Goal: Task Accomplishment & Management: Manage account settings

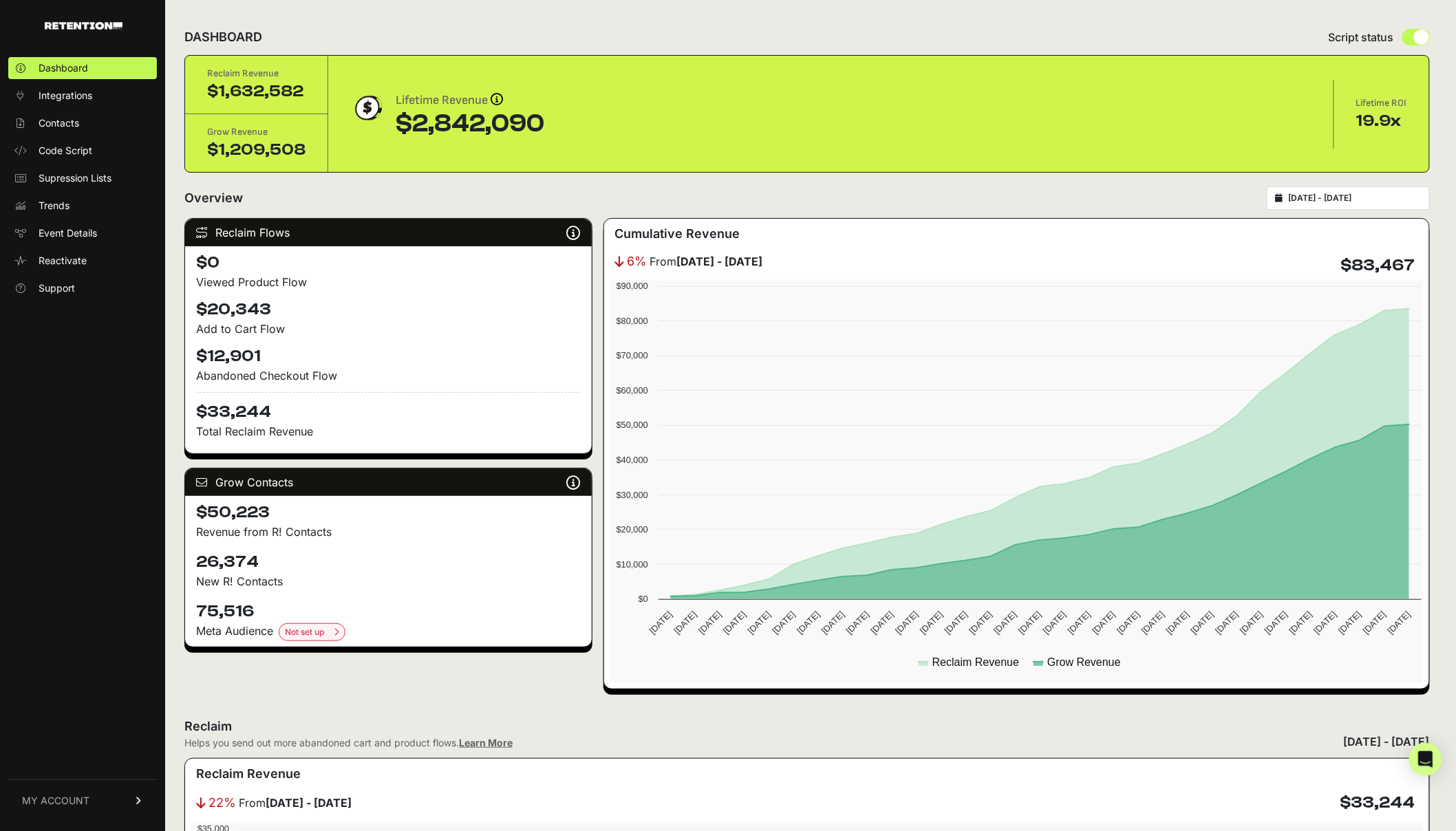
click at [81, 817] on link "MY ACCOUNT" at bounding box center [82, 800] width 149 height 42
click at [81, 671] on span "Account Details" at bounding box center [74, 673] width 71 height 13
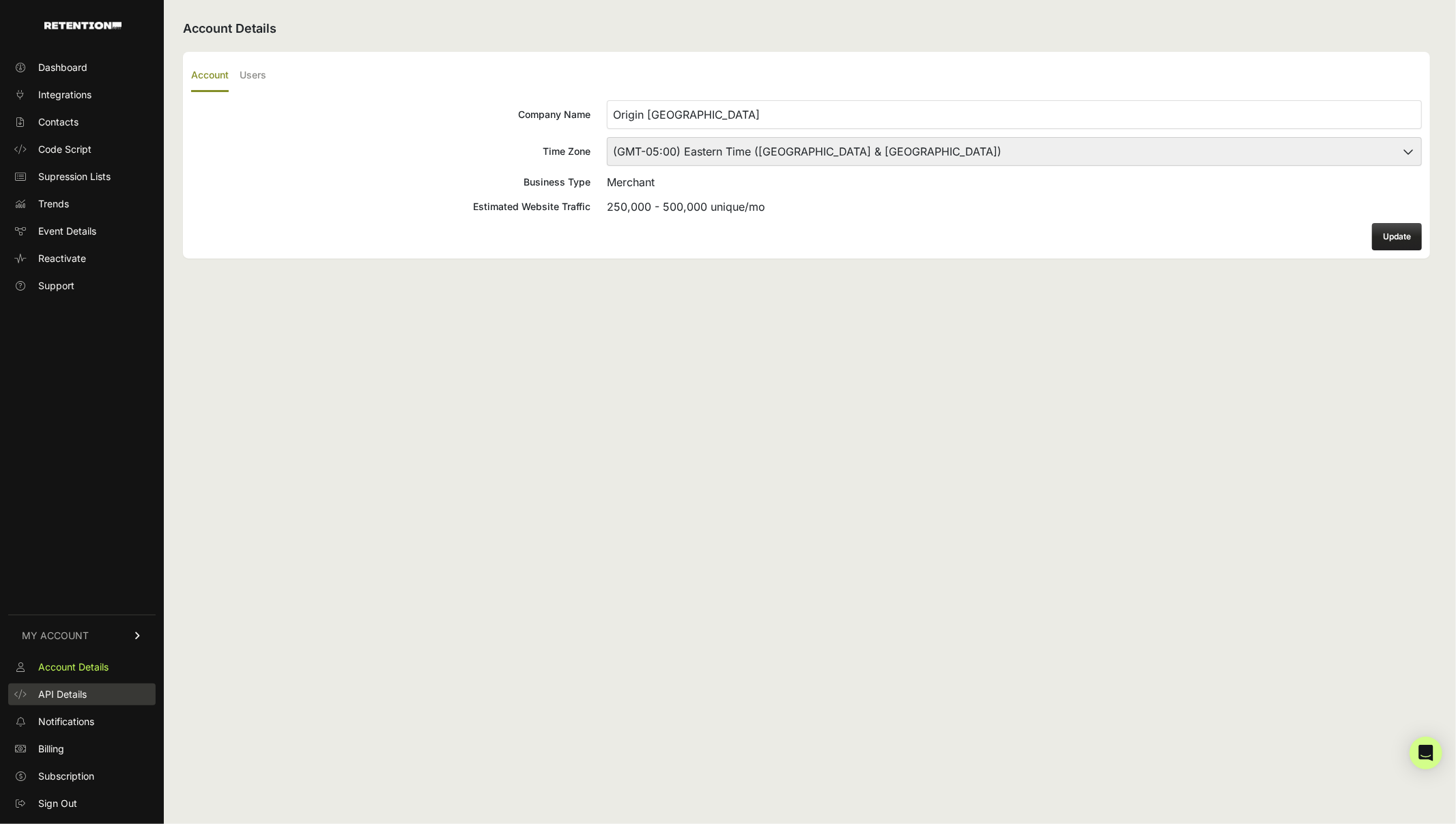
click at [74, 697] on span "API Details" at bounding box center [62, 694] width 48 height 13
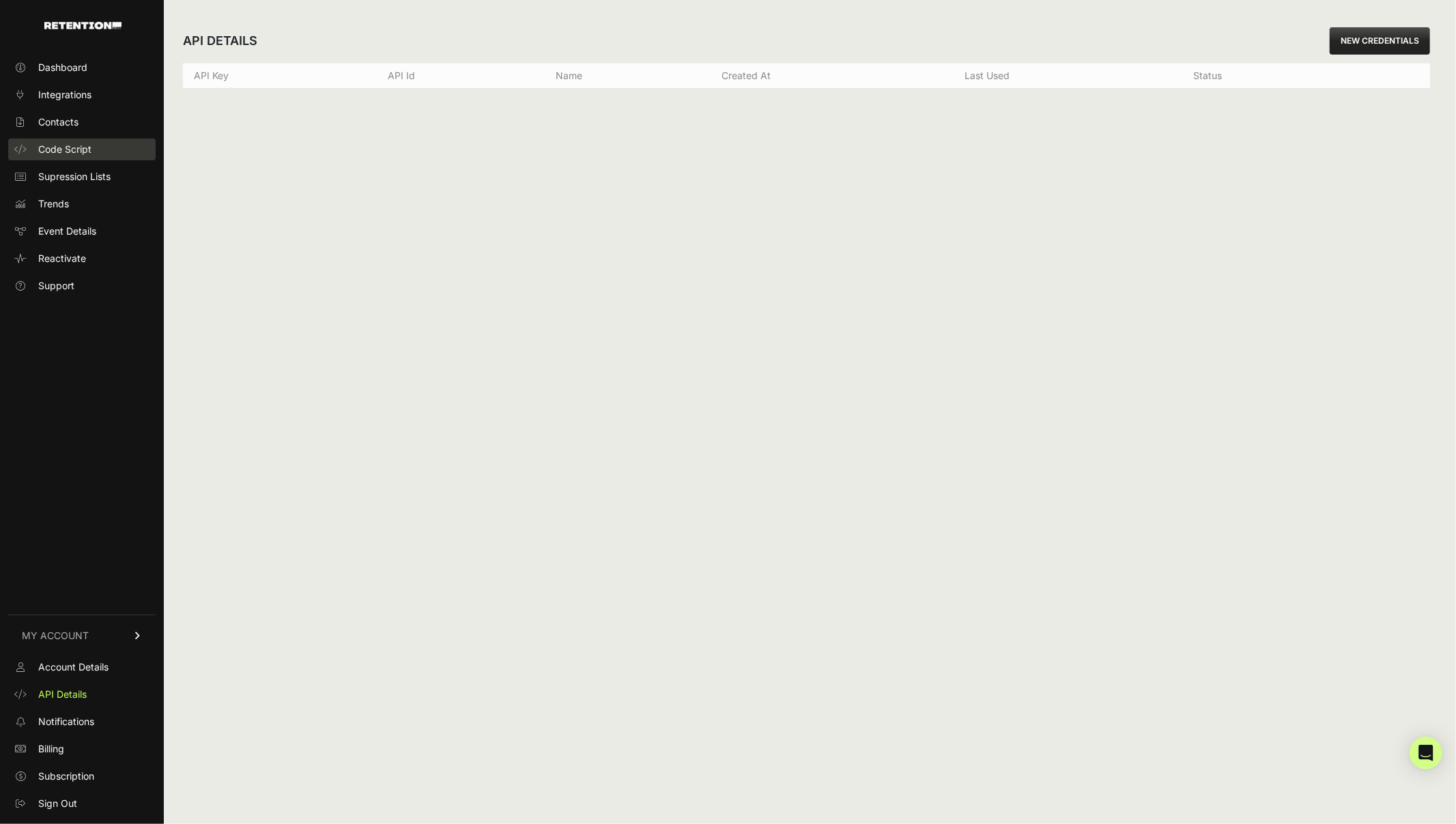
click at [47, 147] on span "Code Script" at bounding box center [65, 149] width 53 height 13
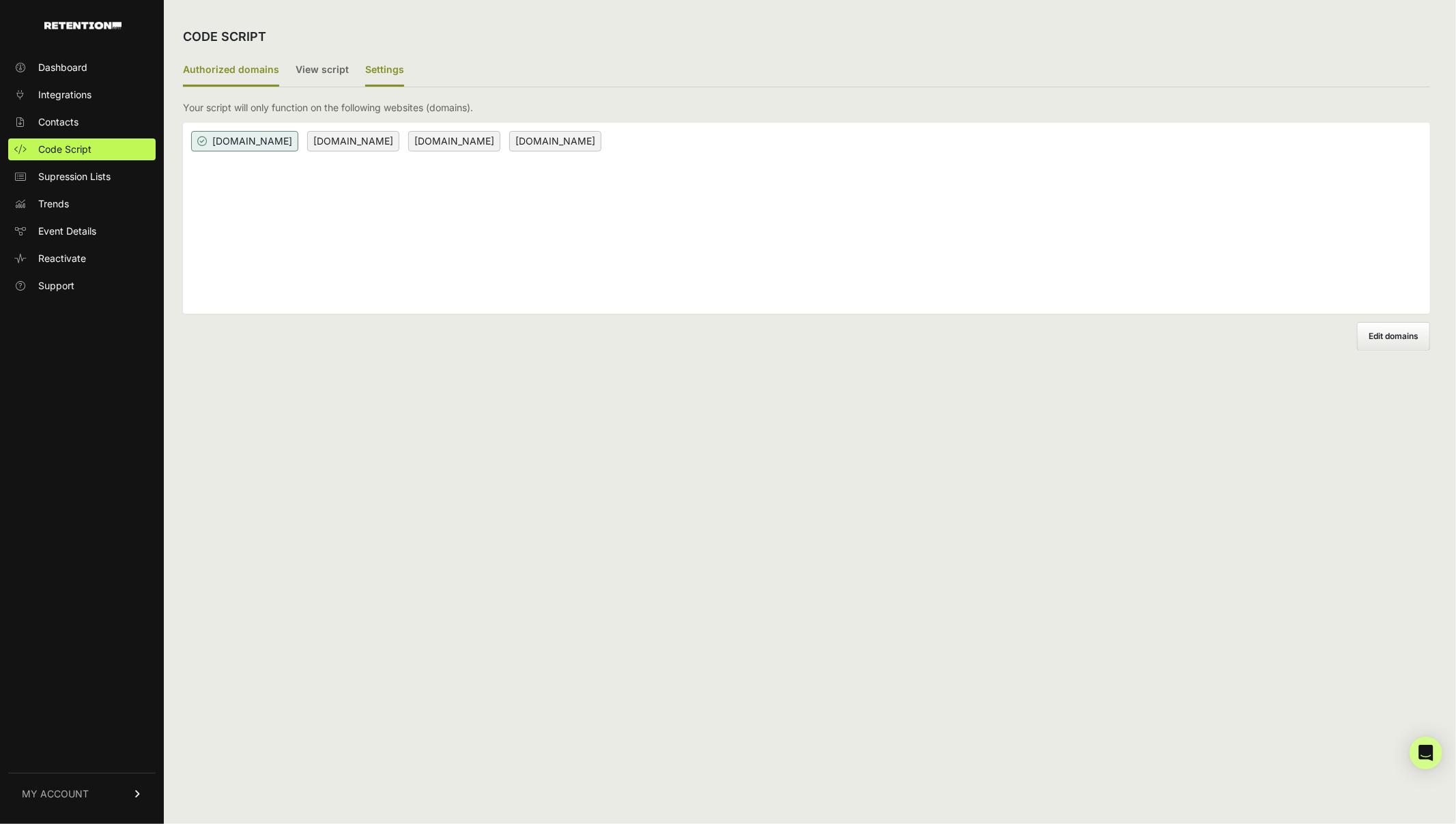
click at [383, 67] on label "Settings" at bounding box center [385, 70] width 39 height 32
click at [0, 0] on input "Settings" at bounding box center [0, 0] width 0 height 0
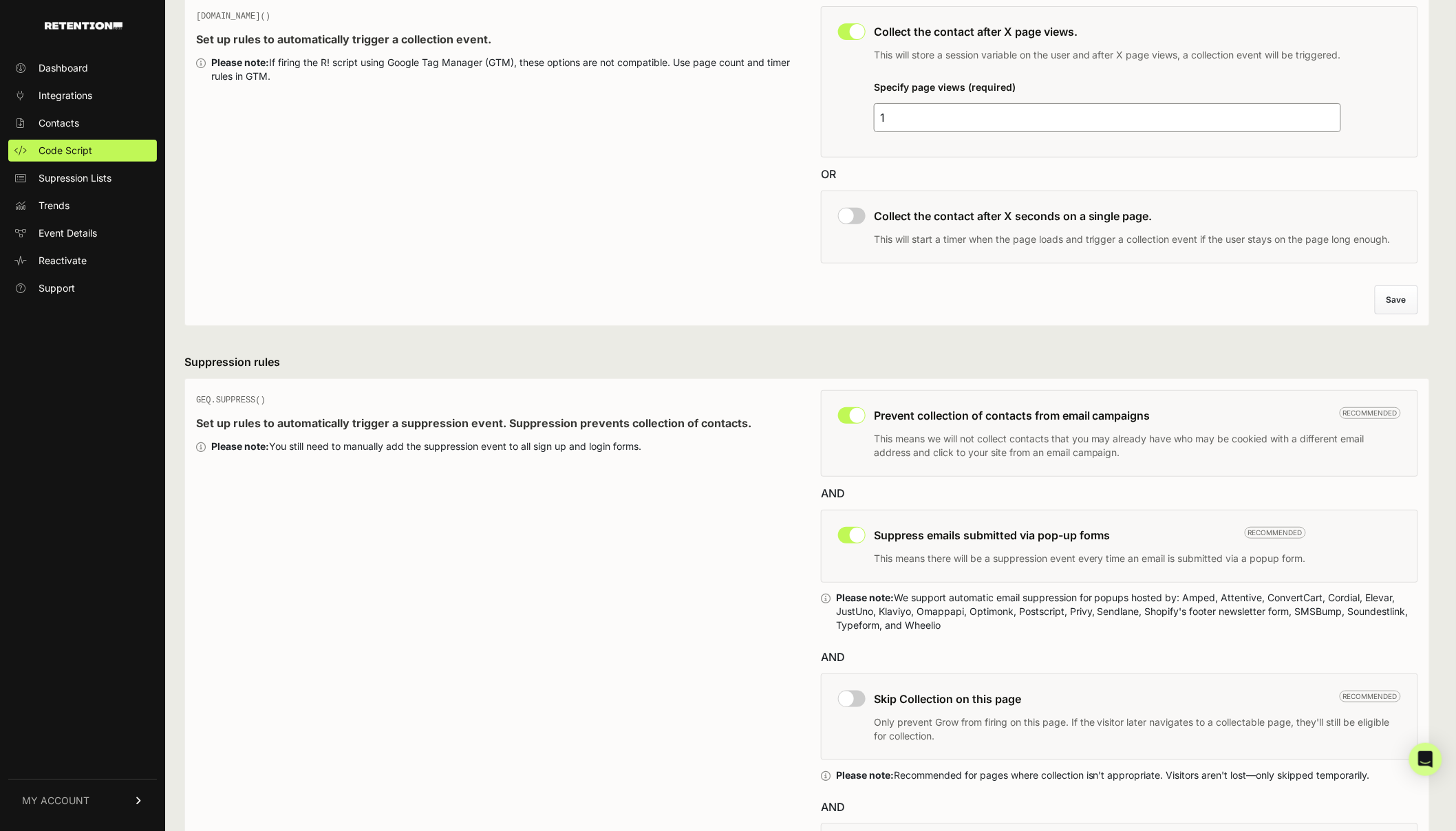
scroll to position [133, 0]
click at [864, 211] on input "checkbox" at bounding box center [851, 215] width 28 height 16
checkbox input "true"
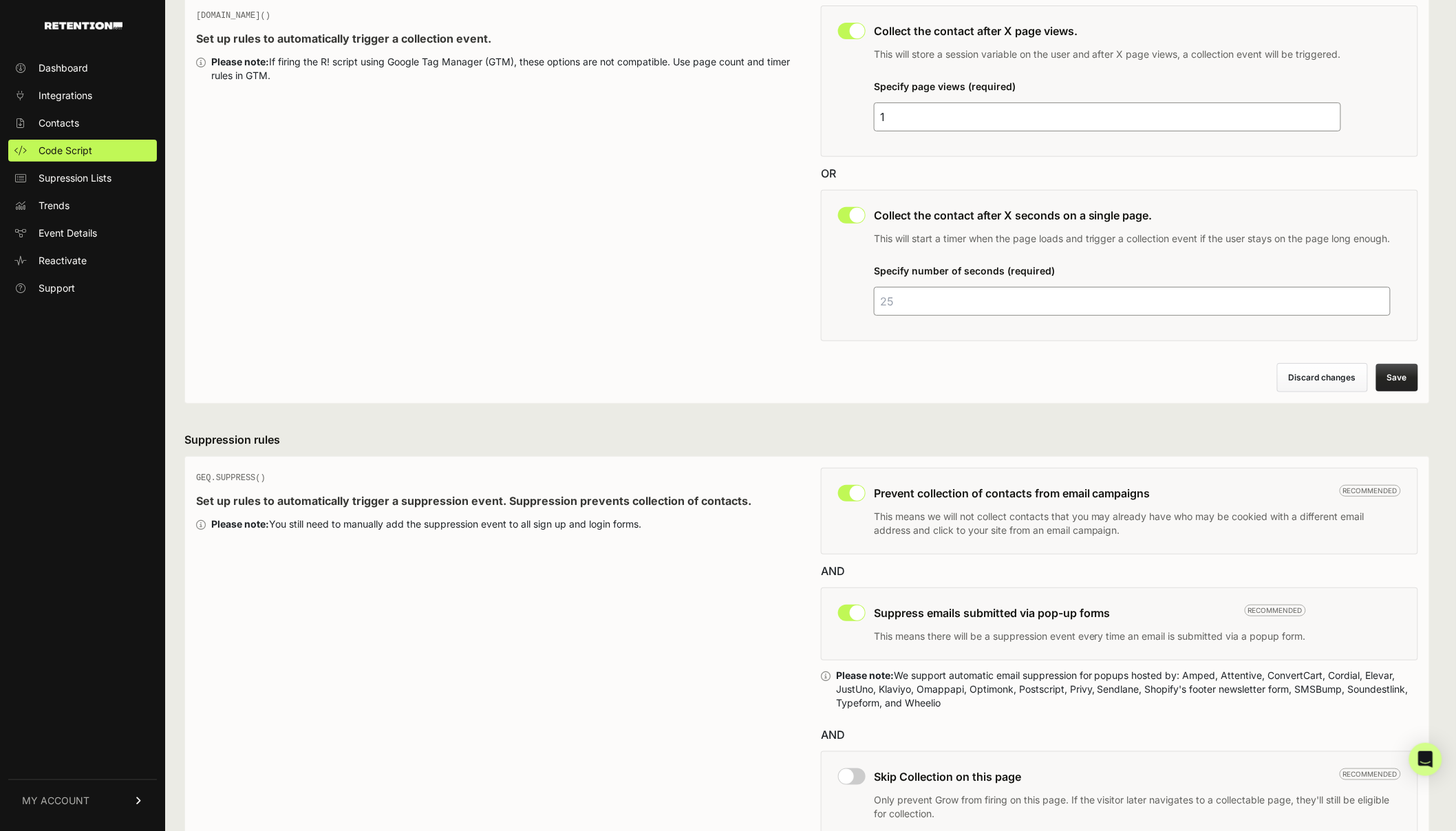
drag, startPoint x: 918, startPoint y: 300, endPoint x: 859, endPoint y: 303, distance: 59.1
click at [859, 303] on div "This collection rule must be disabled in order to use Grow IQ. Collect the cont…" at bounding box center [1119, 265] width 597 height 152
type input "55"
click at [1412, 372] on button "Save" at bounding box center [1397, 377] width 42 height 28
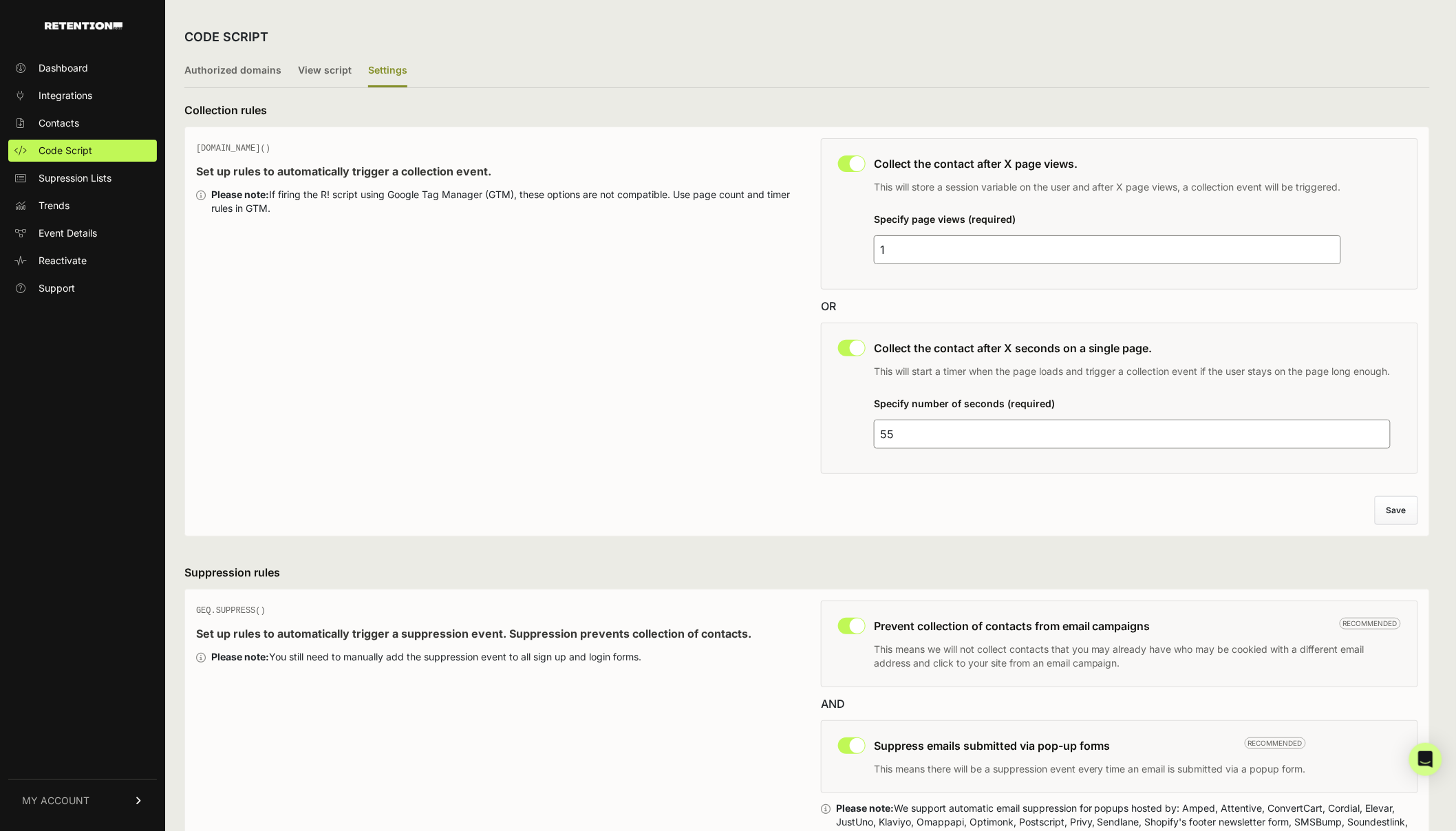
drag, startPoint x: 918, startPoint y: 247, endPoint x: 864, endPoint y: 253, distance: 54.3
click at [865, 253] on div "This collection rule must be disabled in order to use Grow IQ. Collect the cont…" at bounding box center [1119, 214] width 597 height 152
click at [932, 248] on input "1" at bounding box center [1107, 250] width 467 height 29
drag, startPoint x: 933, startPoint y: 250, endPoint x: 844, endPoint y: 244, distance: 89.2
click at [845, 245] on div "This collection rule must be disabled in order to use Grow IQ. Collect the cont…" at bounding box center [1119, 214] width 597 height 152
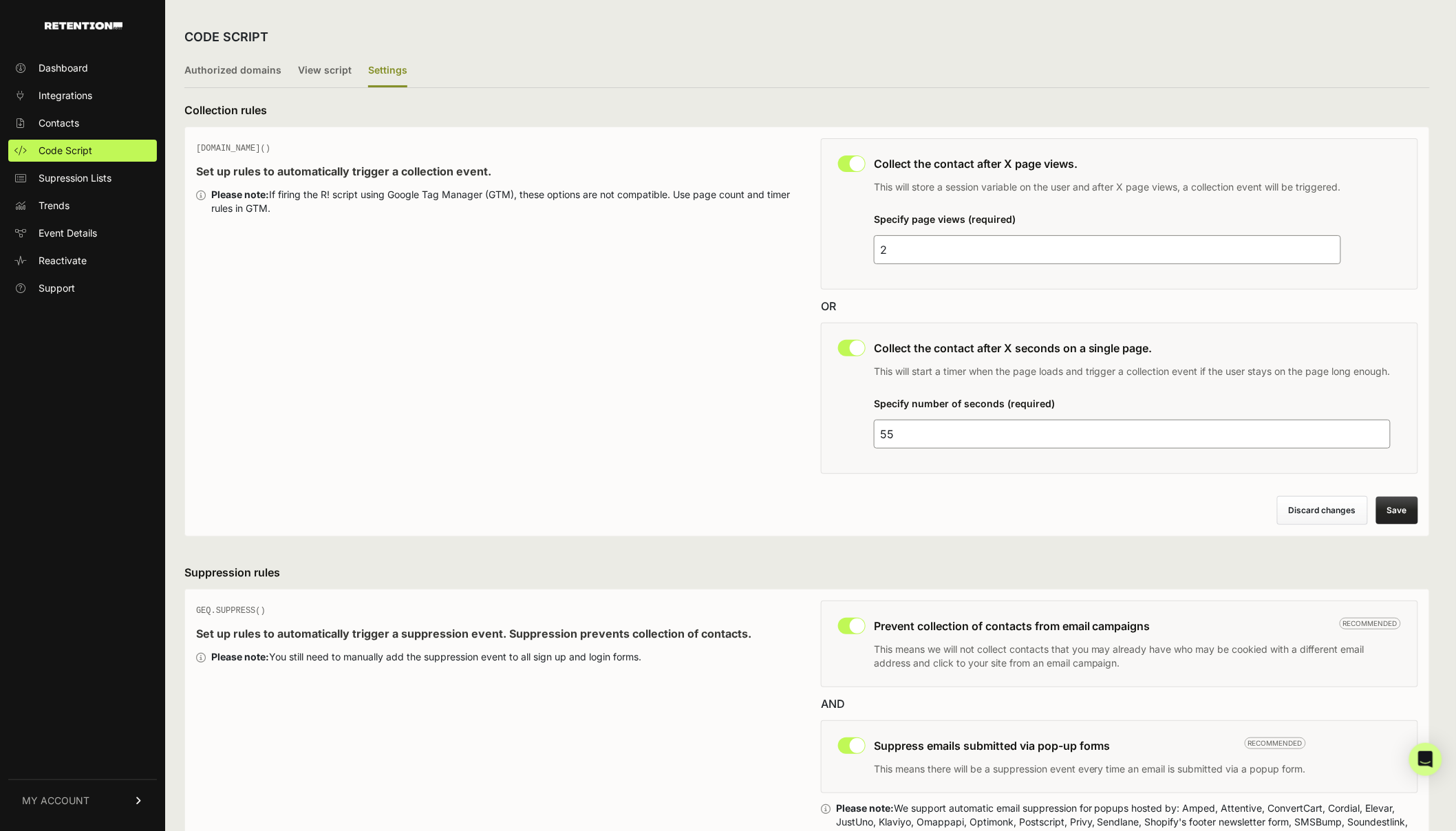
type input "2"
click at [1415, 515] on button "Save" at bounding box center [1397, 510] width 42 height 28
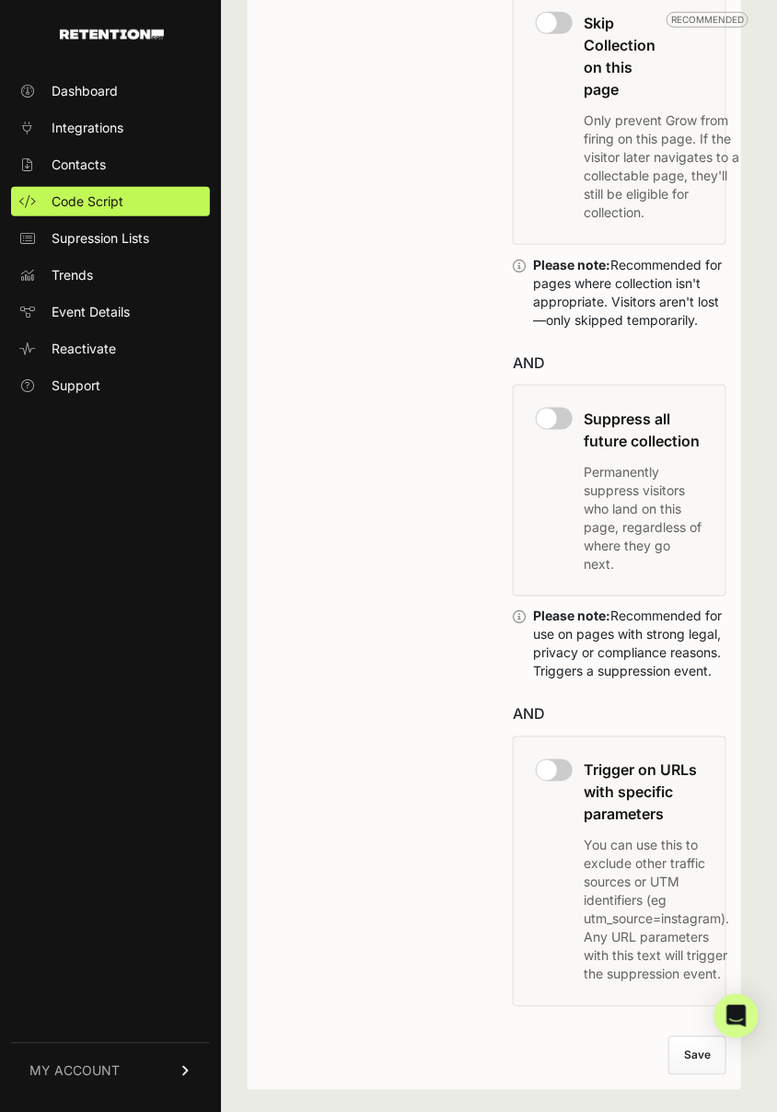
scroll to position [2050, 0]
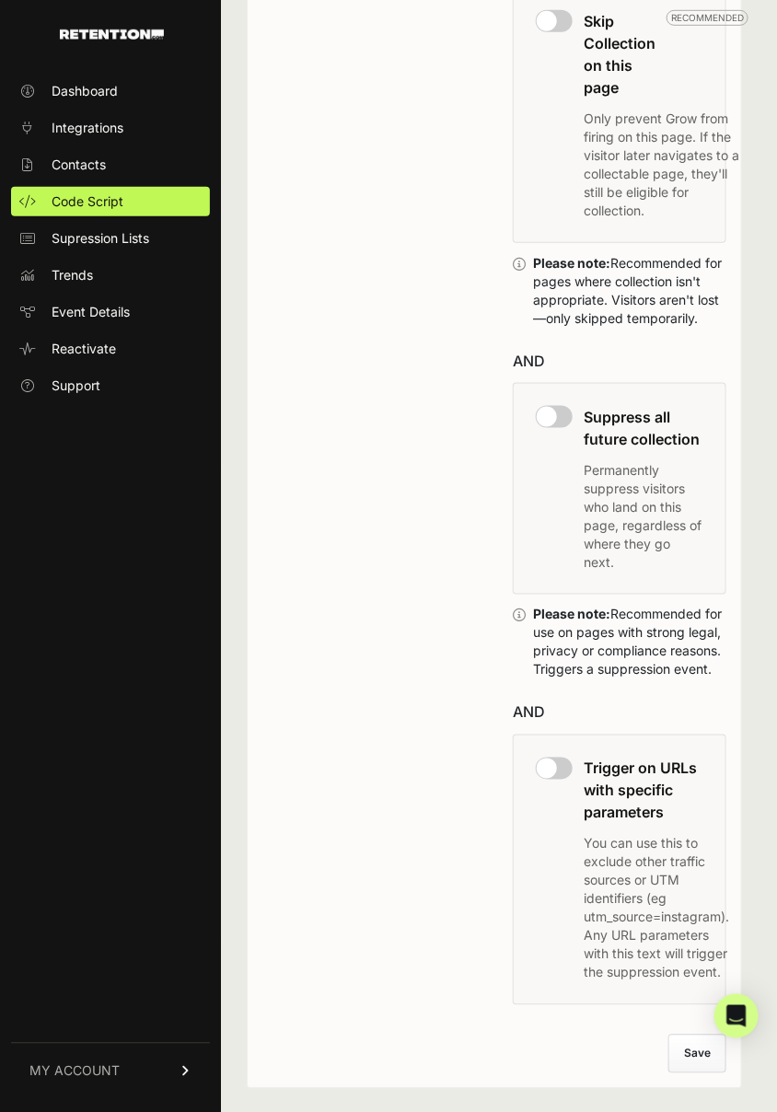
click at [690, 1035] on button "Save" at bounding box center [697, 1054] width 58 height 39
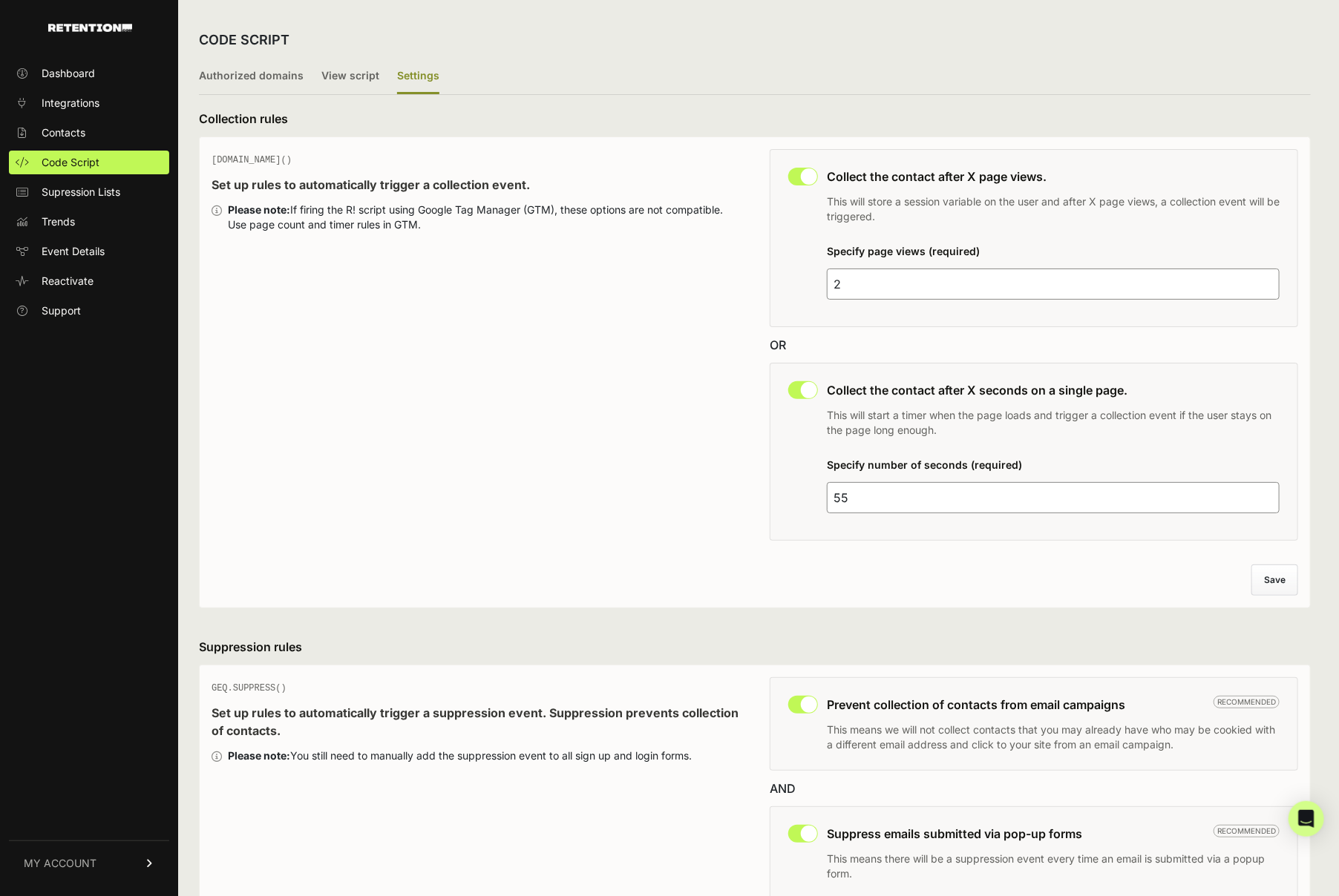
click at [399, 80] on label "Settings" at bounding box center [418, 77] width 42 height 35
click at [0, 0] on input "Settings" at bounding box center [0, 0] width 0 height 0
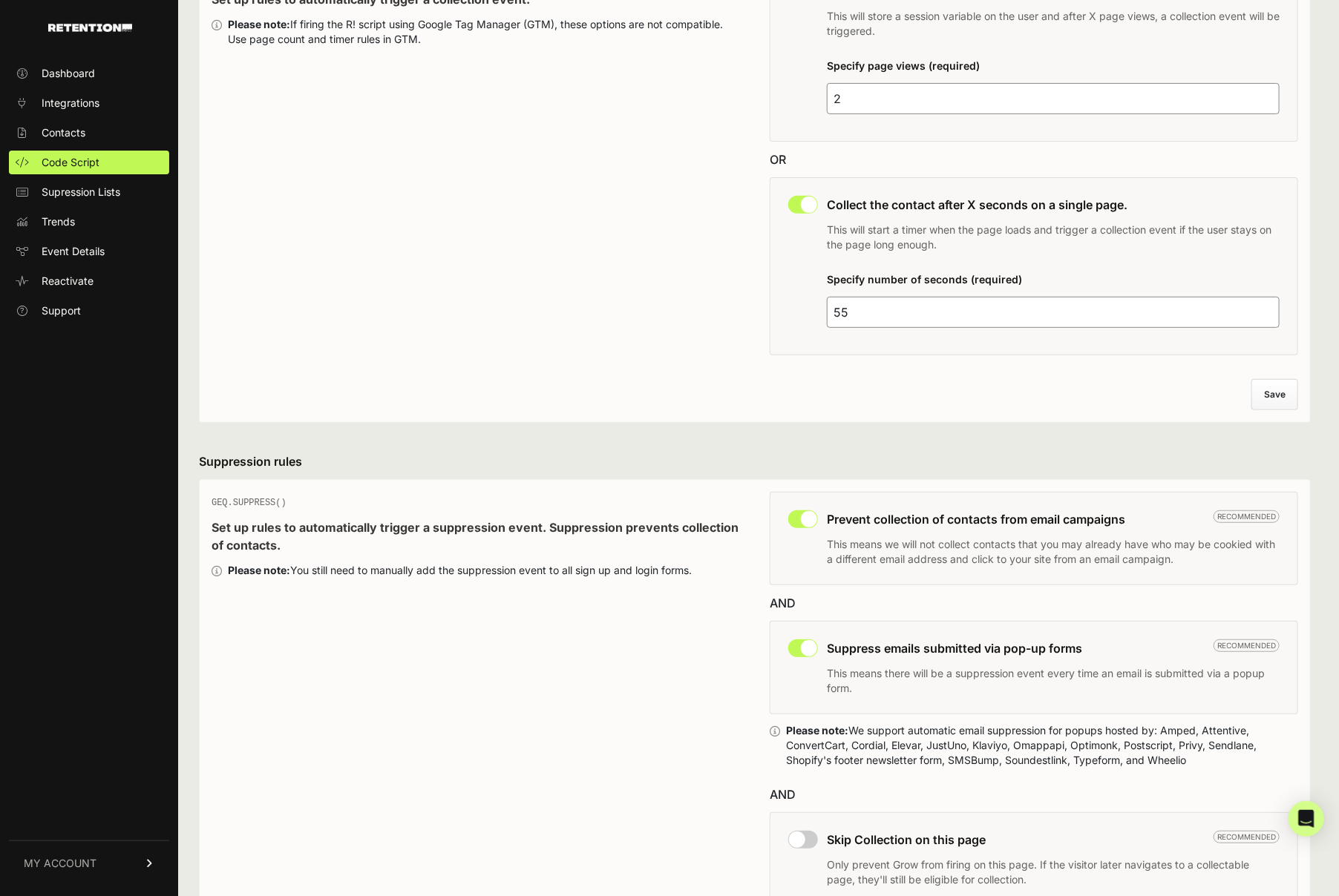
scroll to position [666, 0]
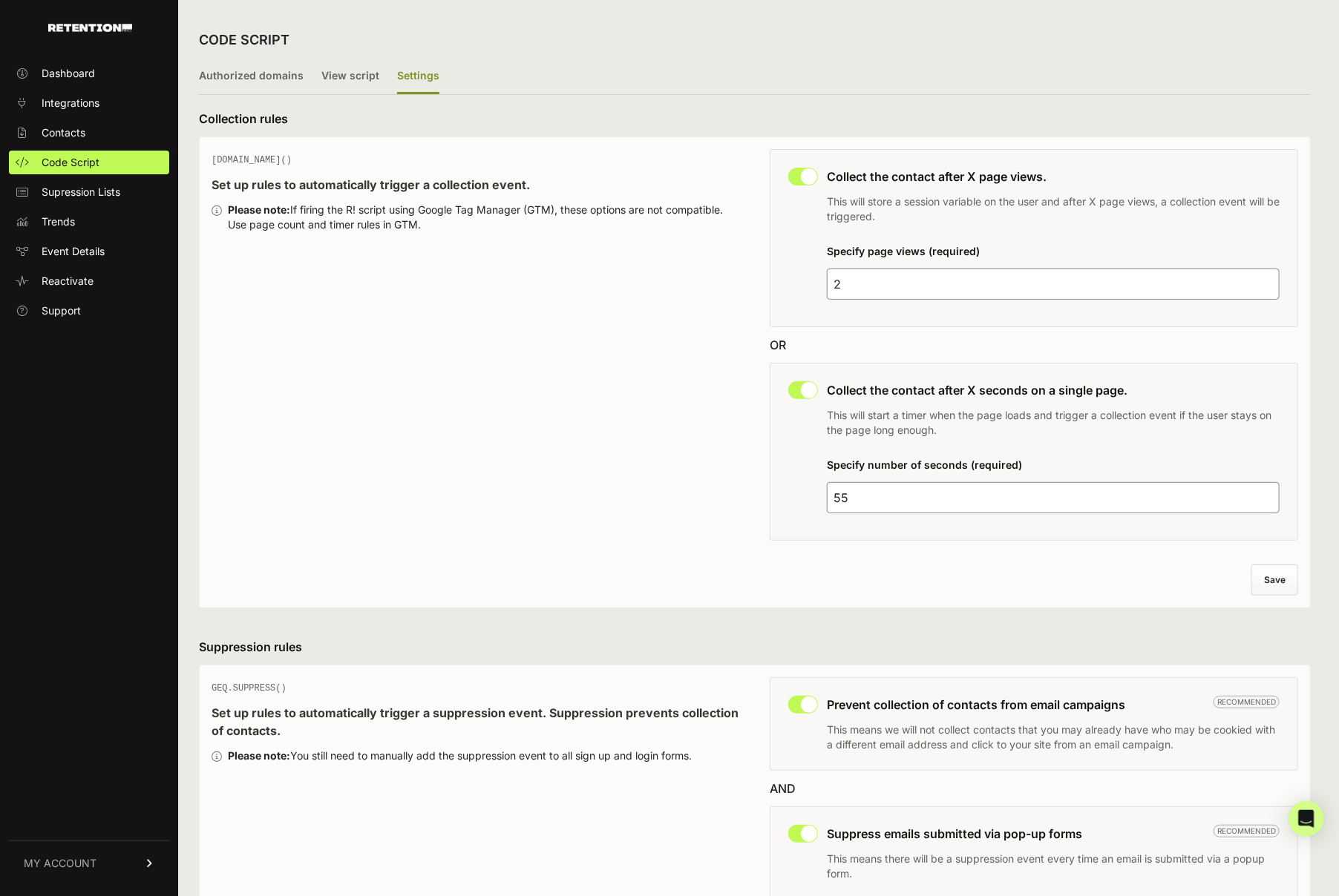
click at [103, 855] on link "MY ACCOUNT" at bounding box center [89, 863] width 160 height 45
click at [68, 812] on span "Billing" at bounding box center [56, 815] width 28 height 15
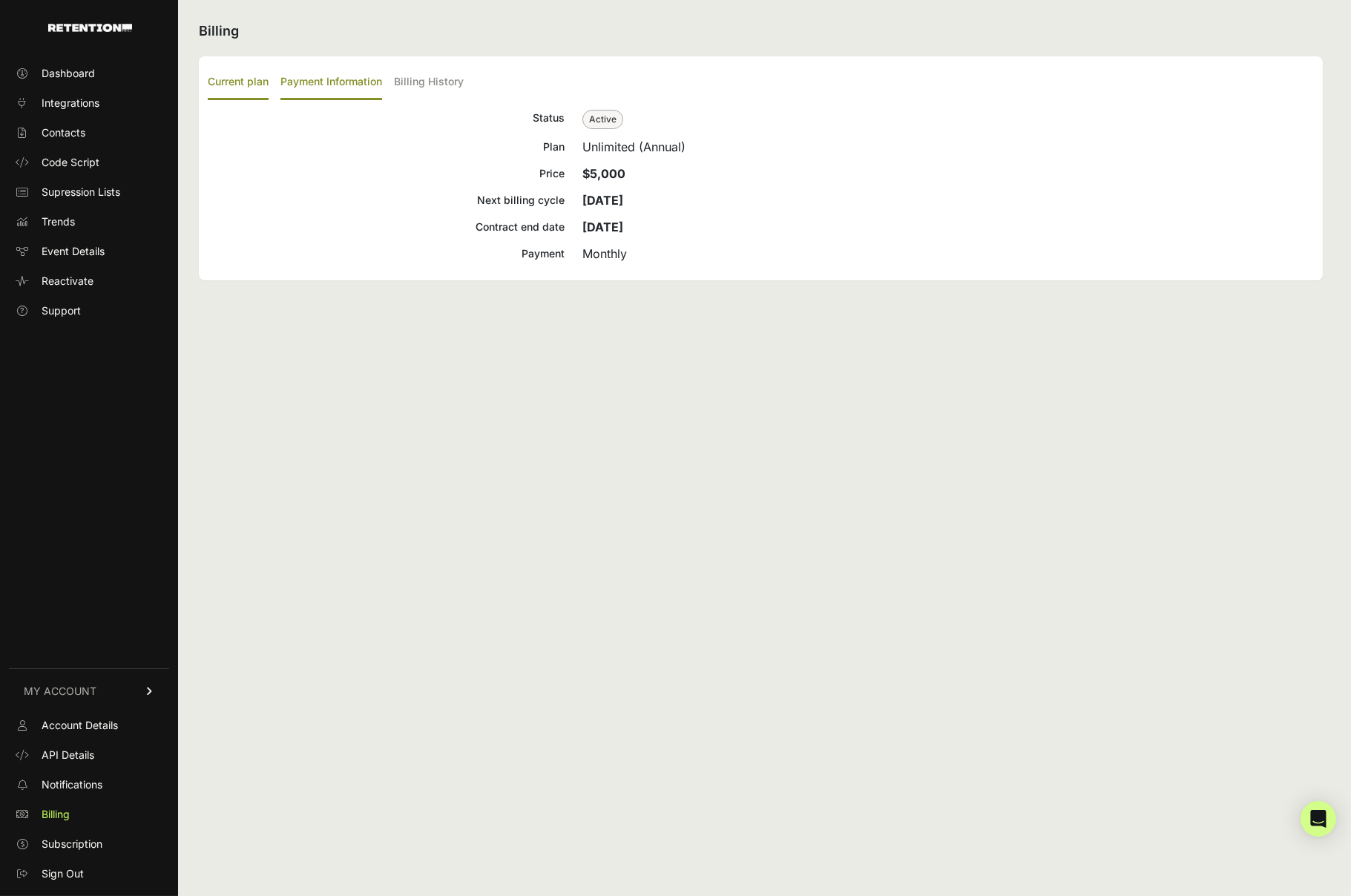
click at [313, 81] on label "Payment Information" at bounding box center [331, 82] width 102 height 35
click at [0, 0] on input "Payment Information" at bounding box center [0, 0] width 0 height 0
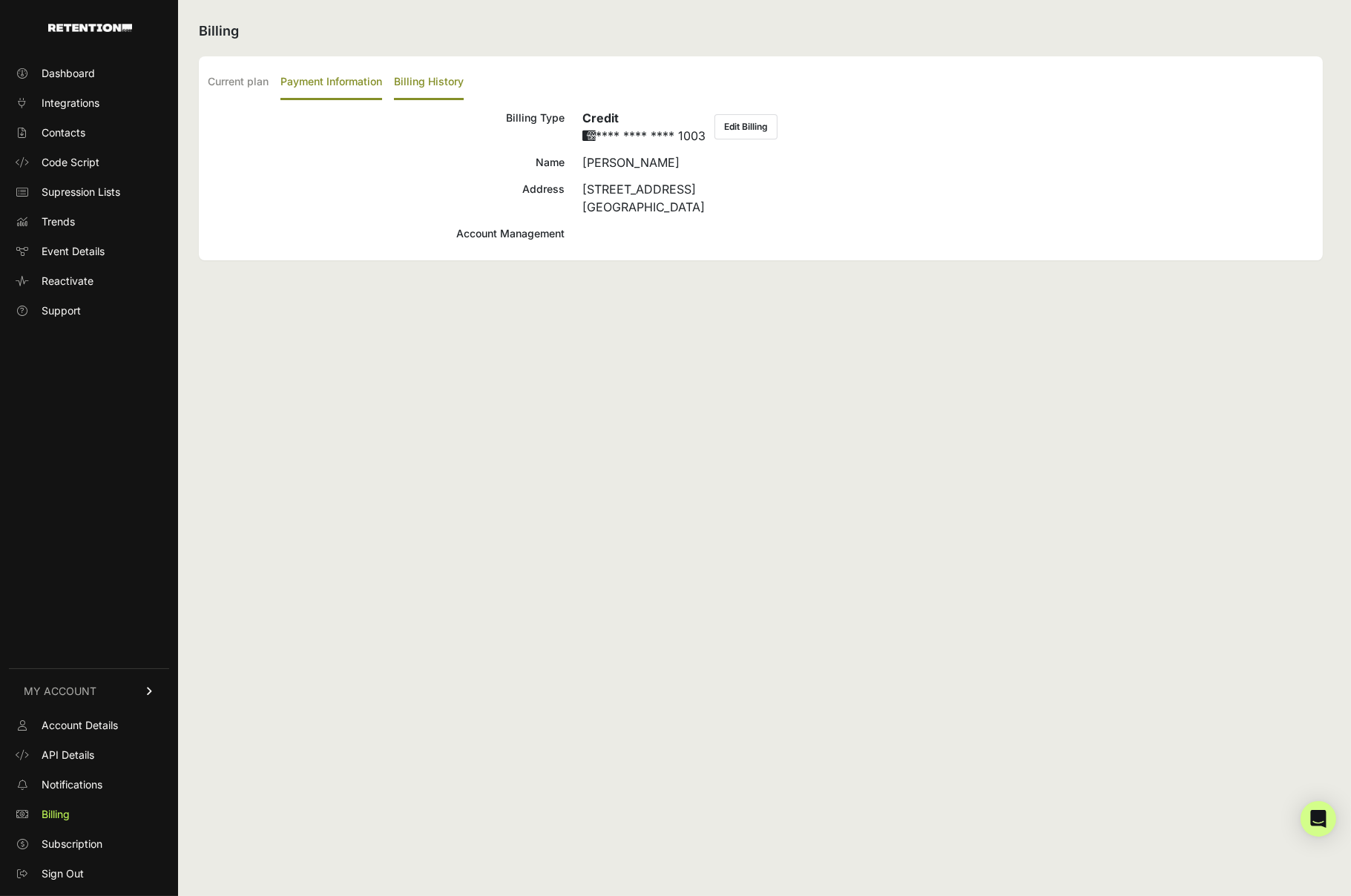
click at [439, 85] on label "Billing History" at bounding box center [429, 82] width 70 height 35
click at [0, 0] on input "Billing History" at bounding box center [0, 0] width 0 height 0
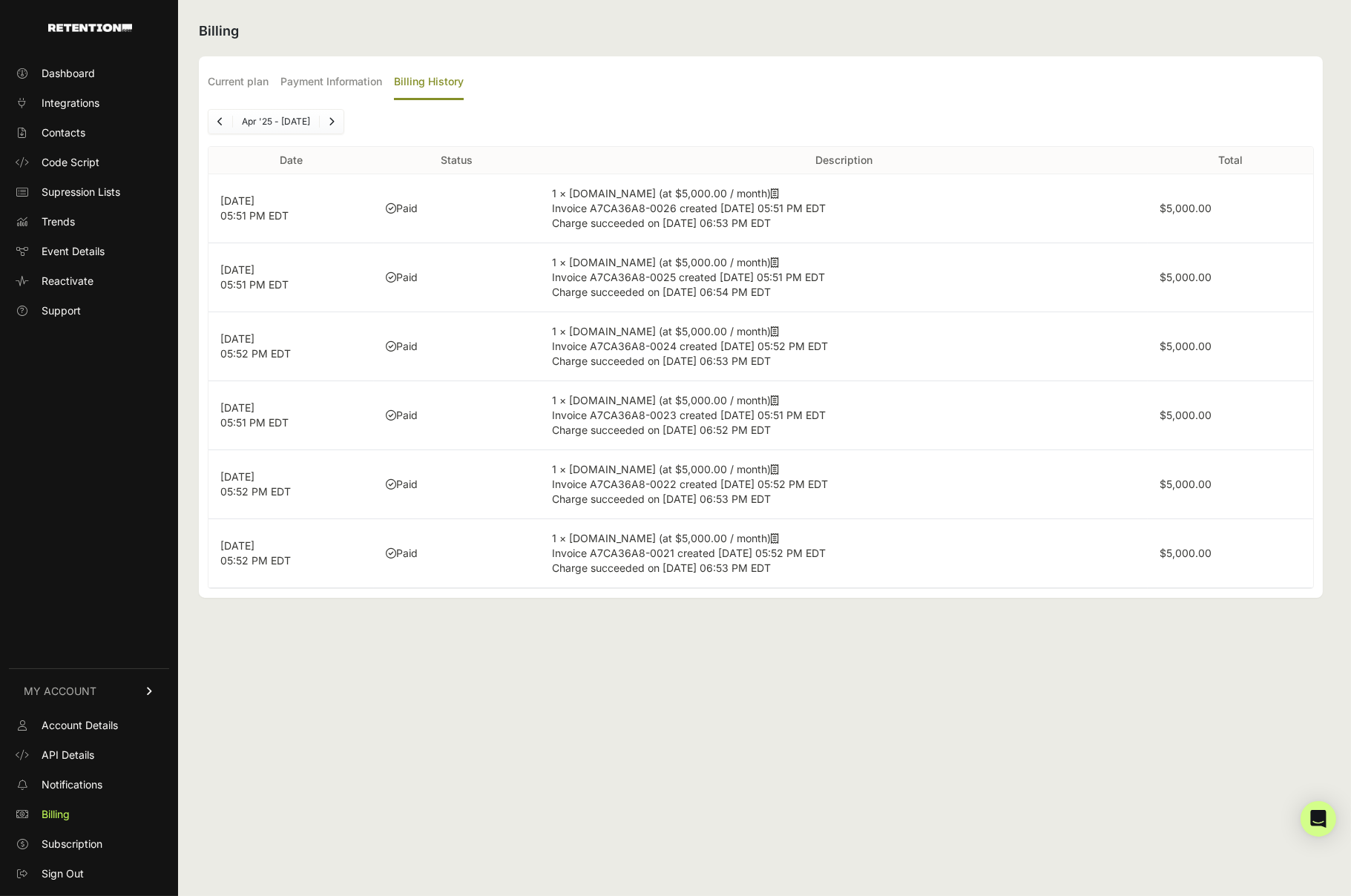
click at [771, 192] on icon at bounding box center [775, 193] width 8 height 10
click at [322, 79] on label "Payment Information" at bounding box center [331, 82] width 102 height 35
click at [0, 0] on input "Payment Information" at bounding box center [0, 0] width 0 height 0
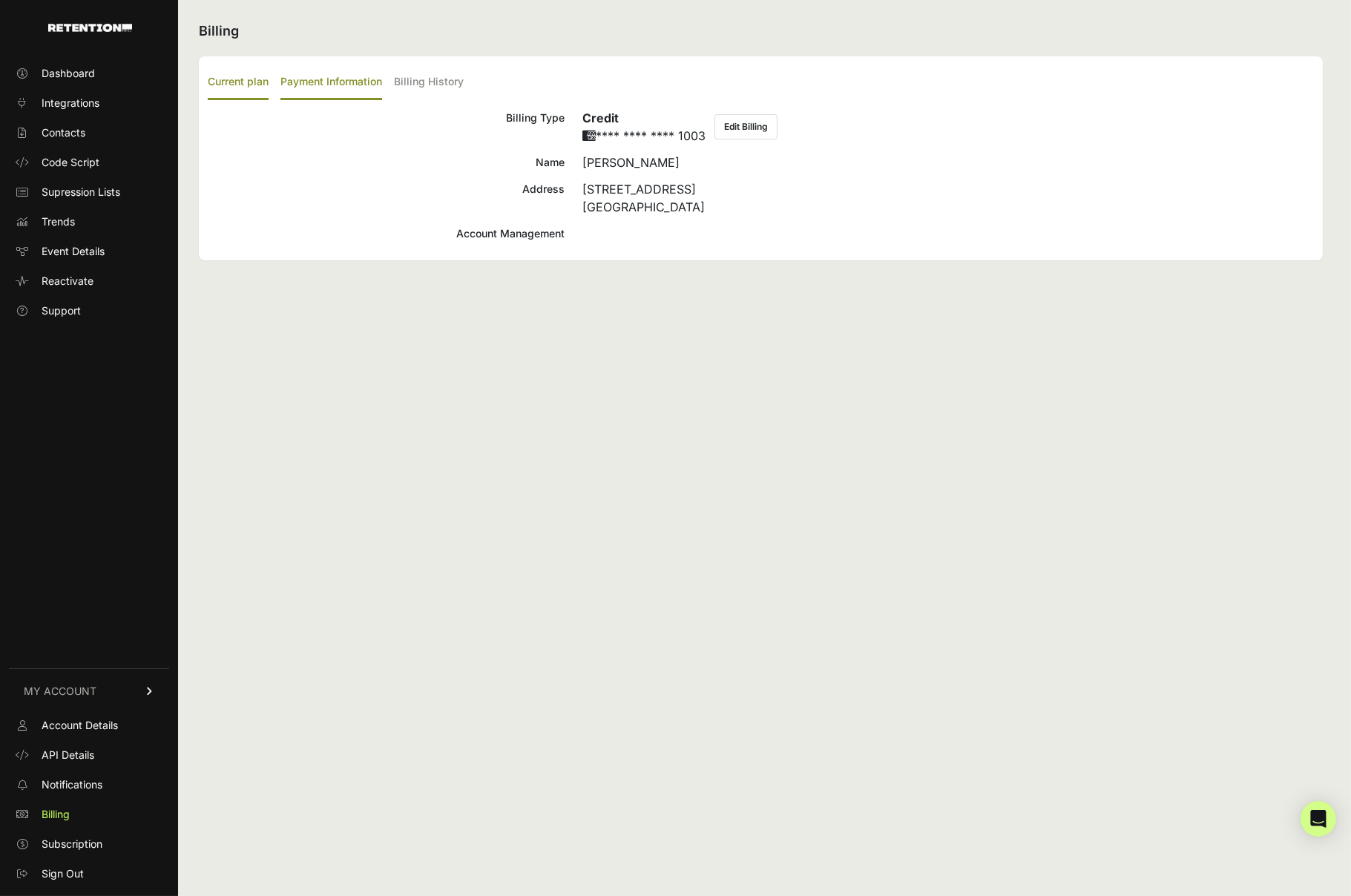
click at [230, 76] on label "Current plan" at bounding box center [238, 82] width 60 height 35
click at [0, 0] on input "Current plan" at bounding box center [0, 0] width 0 height 0
